Goal: Book appointment/travel/reservation

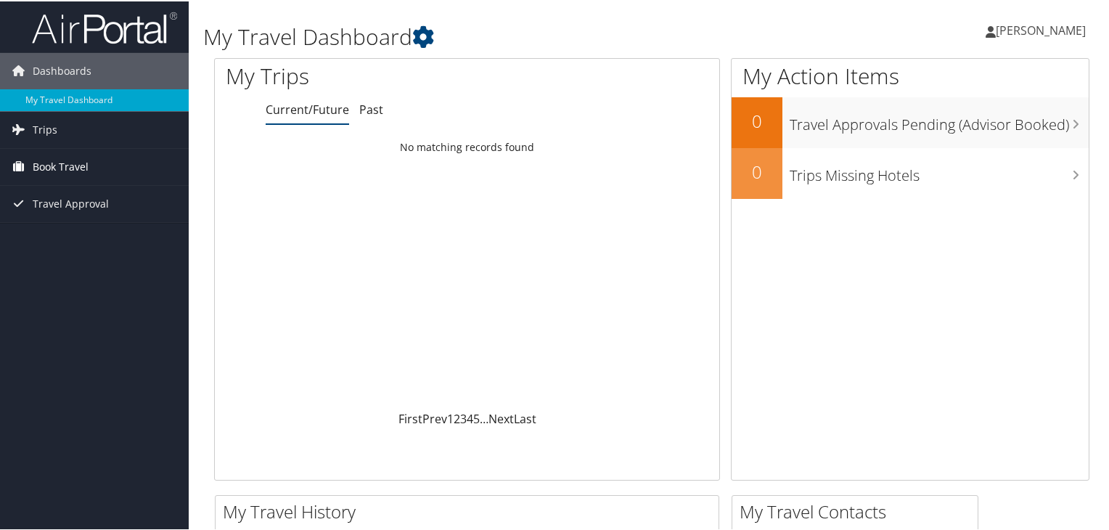
click at [65, 161] on span "Book Travel" at bounding box center [61, 165] width 56 height 36
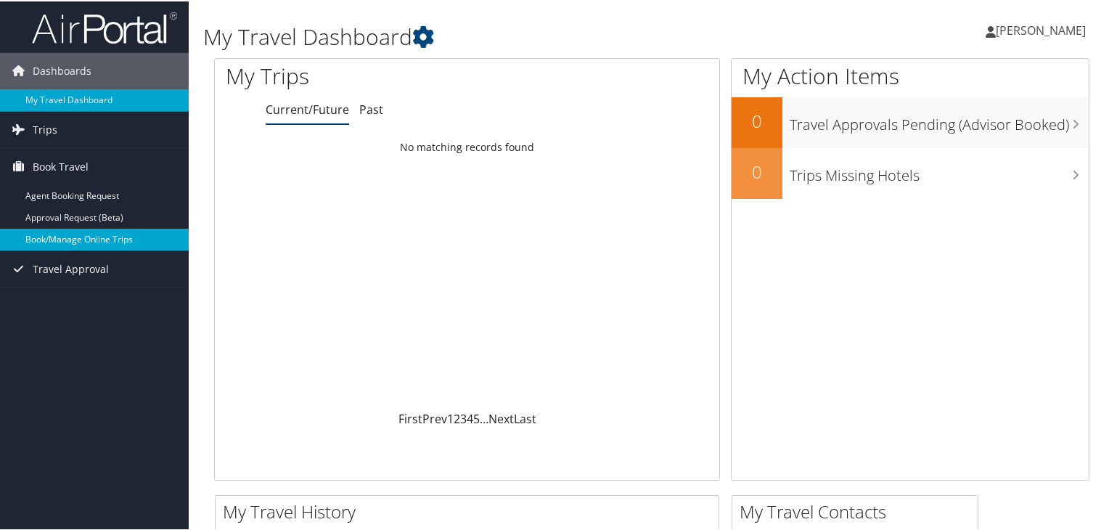
click at [75, 235] on link "Book/Manage Online Trips" at bounding box center [94, 238] width 189 height 22
